Goal: Transaction & Acquisition: Download file/media

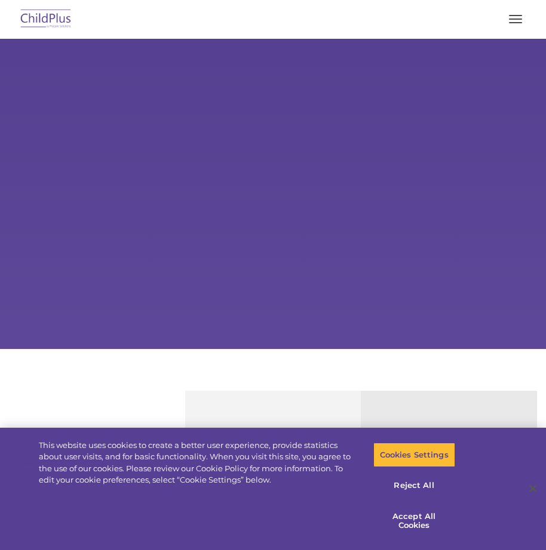
select select "MEDIUM"
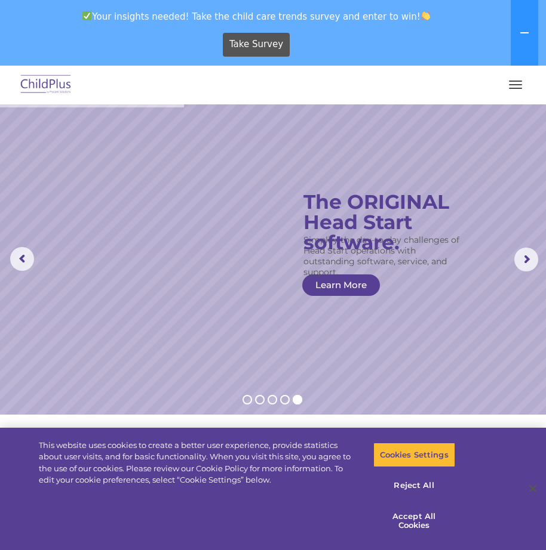
click at [163, 85] on div at bounding box center [273, 84] width 498 height 29
click at [516, 81] on span "button" at bounding box center [515, 81] width 13 height 1
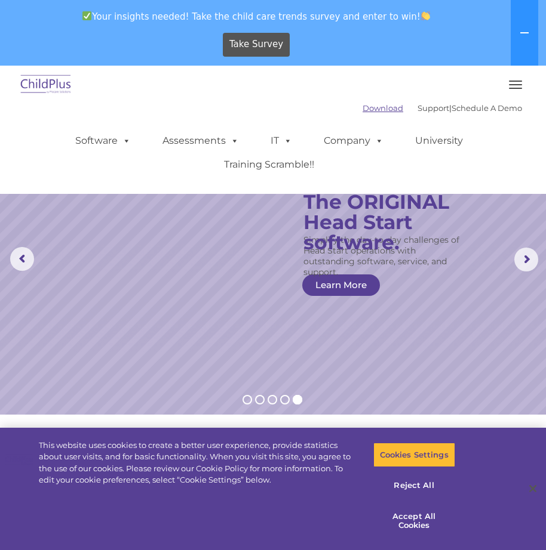
click at [367, 112] on link "Download" at bounding box center [382, 108] width 41 height 10
click at [362, 112] on link "Download" at bounding box center [382, 108] width 41 height 10
click at [362, 110] on link "Download" at bounding box center [382, 108] width 41 height 10
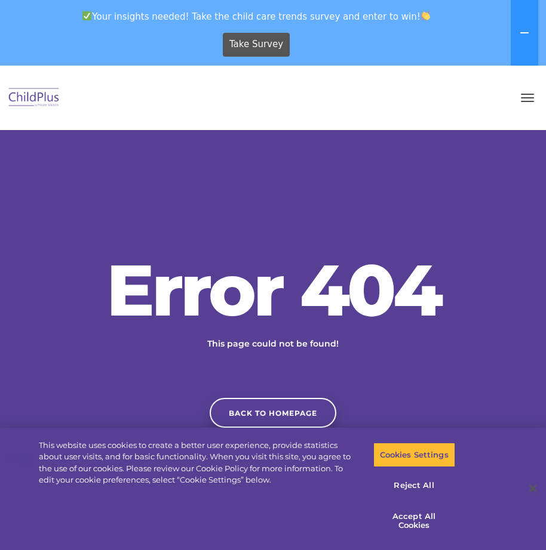
click at [537, 101] on button "button" at bounding box center [527, 97] width 25 height 19
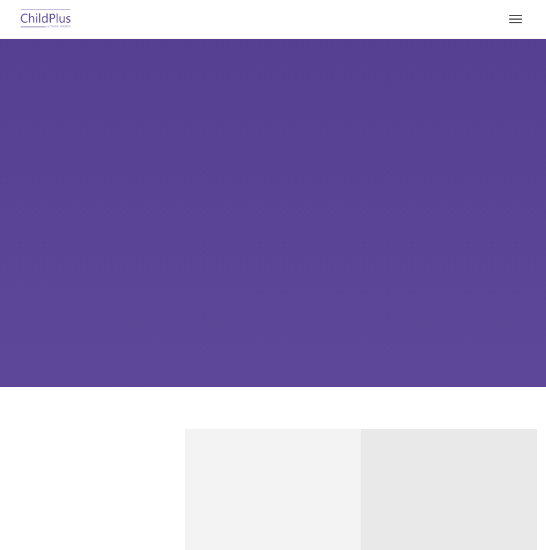
type input ""
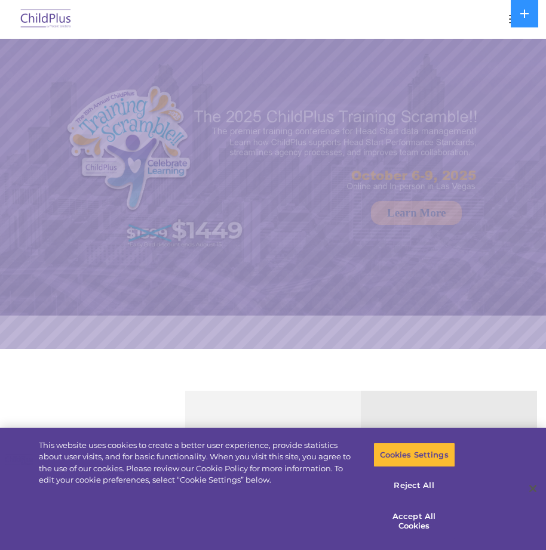
select select "MEDIUM"
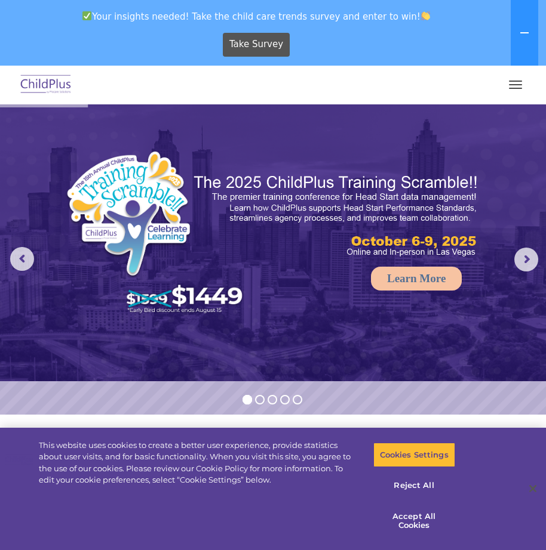
click at [517, 87] on button "button" at bounding box center [515, 84] width 25 height 19
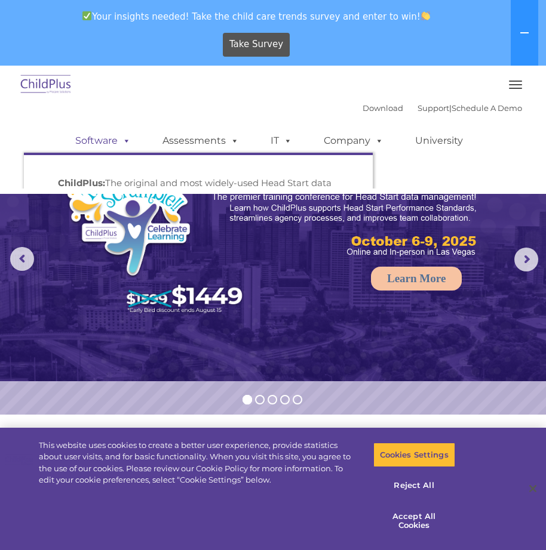
click at [96, 141] on link "Software" at bounding box center [102, 141] width 79 height 24
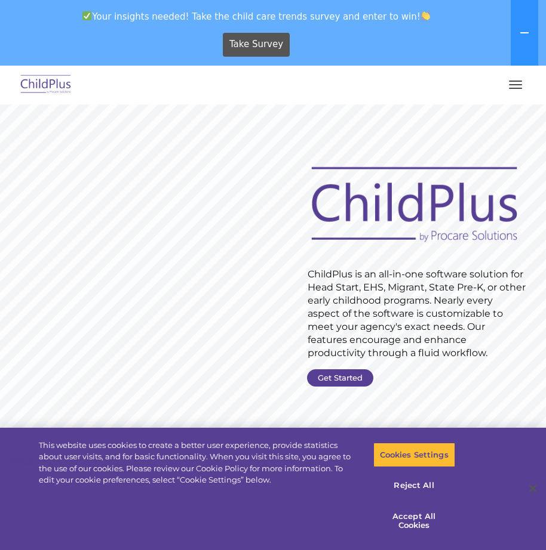
click at [519, 85] on button "button" at bounding box center [515, 84] width 25 height 19
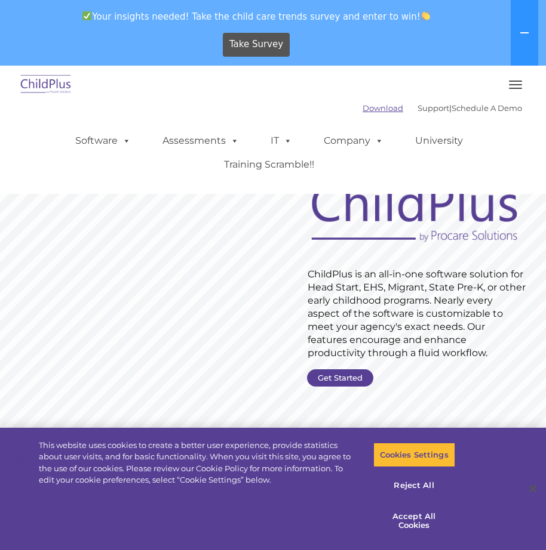
click at [374, 105] on link "Download" at bounding box center [382, 108] width 41 height 10
